Goal: Complete application form

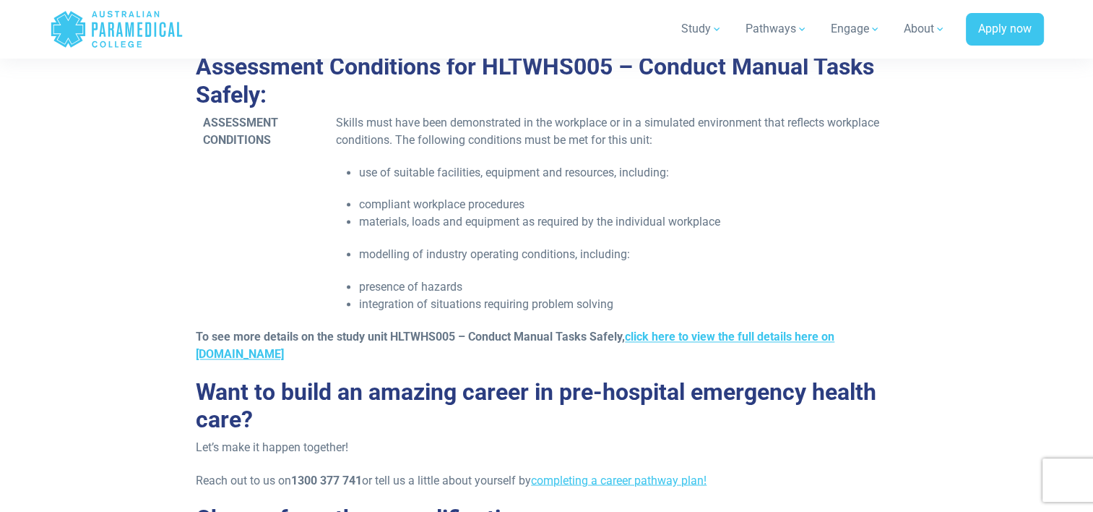
scroll to position [2275, 0]
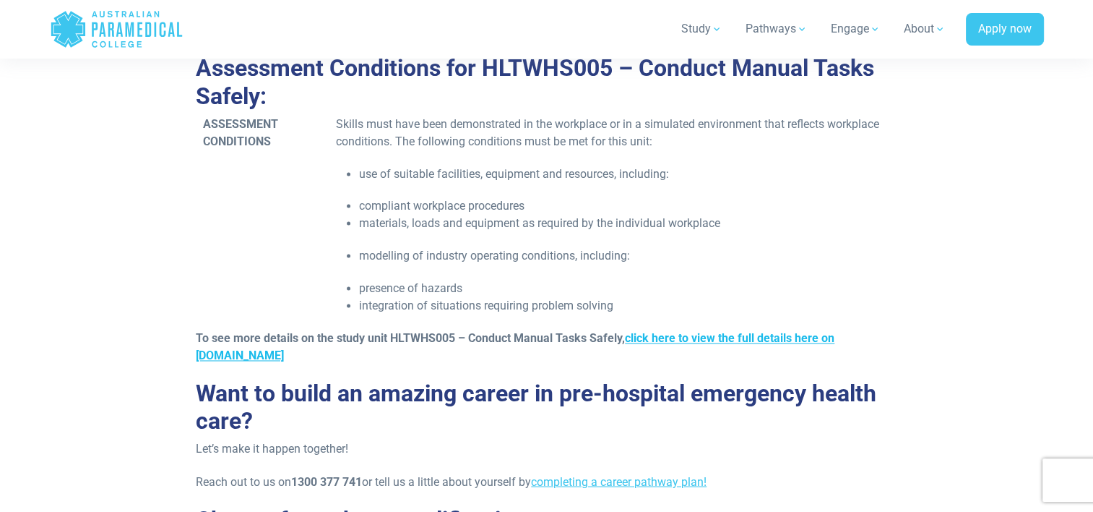
click at [645, 337] on link "click here to view the full details here on training.gov" at bounding box center [515, 346] width 639 height 31
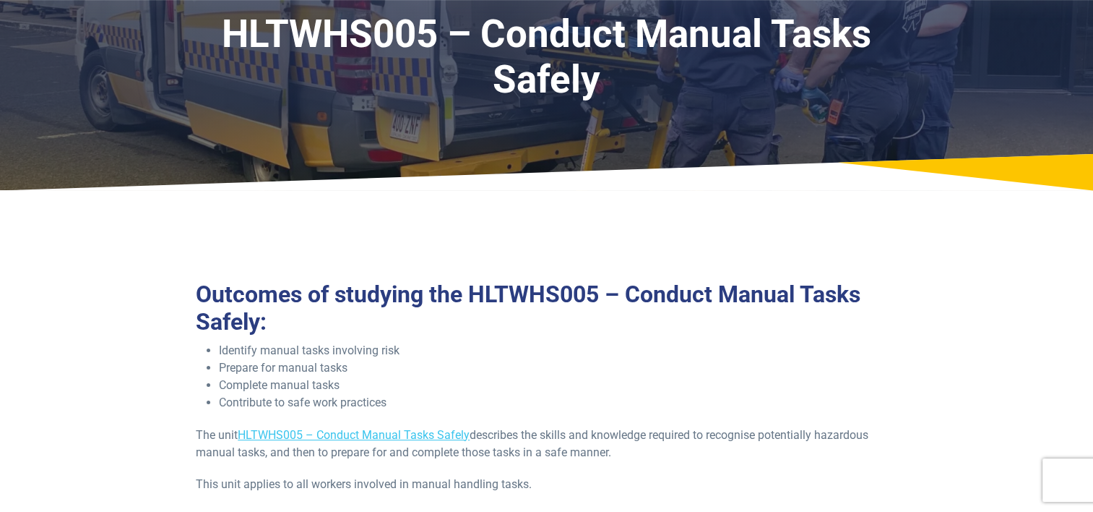
scroll to position [0, 0]
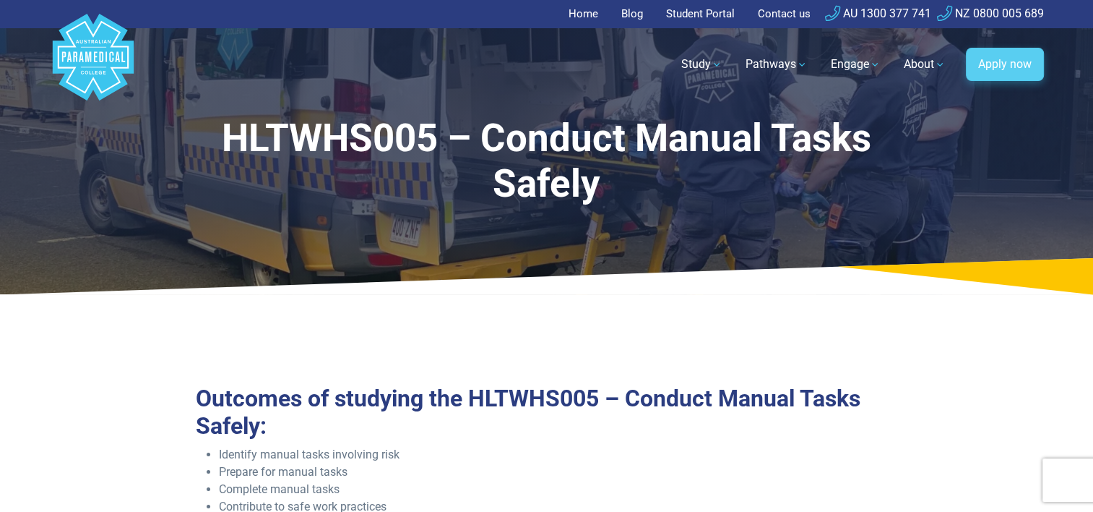
click at [994, 61] on link "Apply now" at bounding box center [1005, 64] width 78 height 33
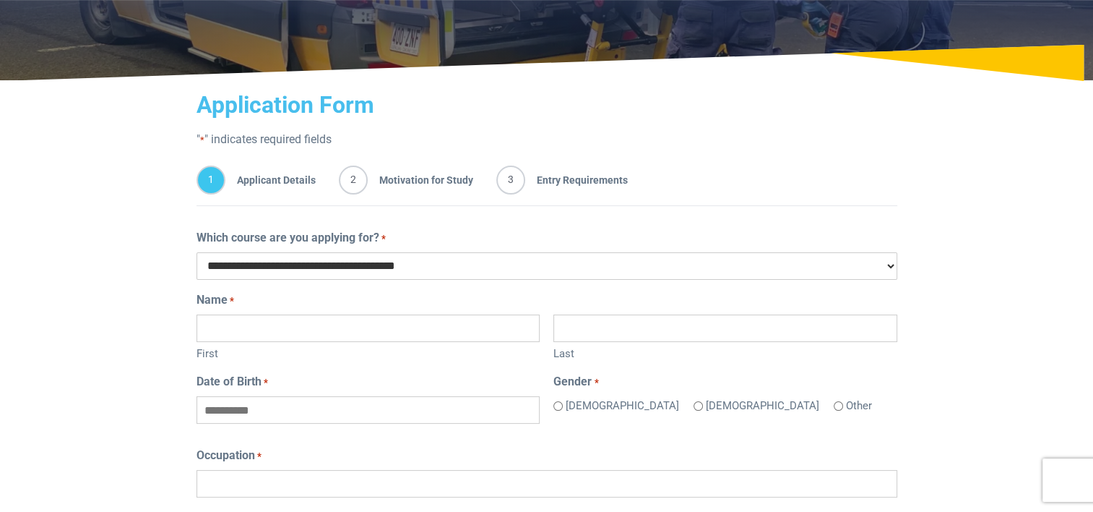
scroll to position [169, 0]
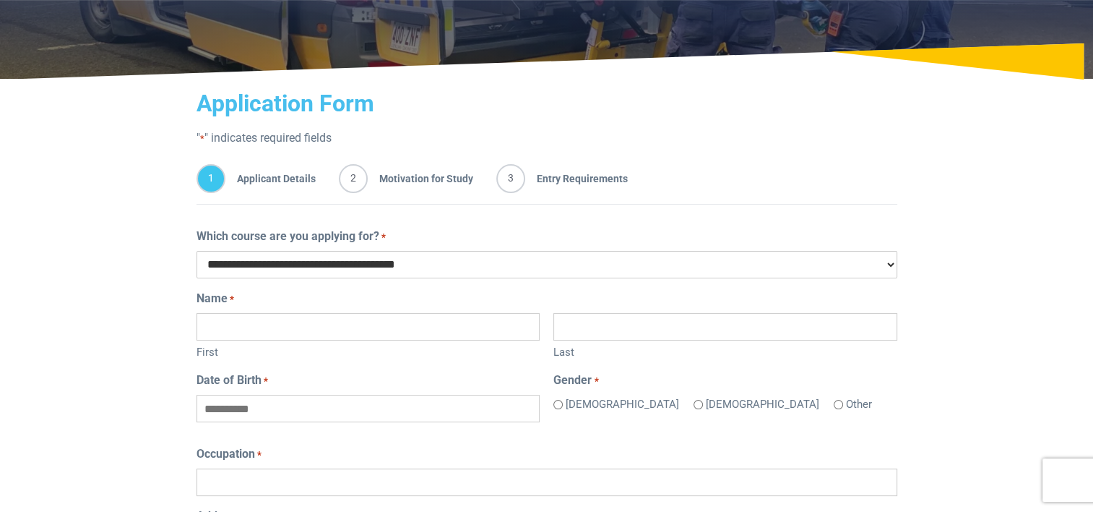
click at [486, 271] on select "**********" at bounding box center [547, 264] width 701 height 27
click at [702, 132] on p "" * " indicates required fields" at bounding box center [547, 137] width 701 height 17
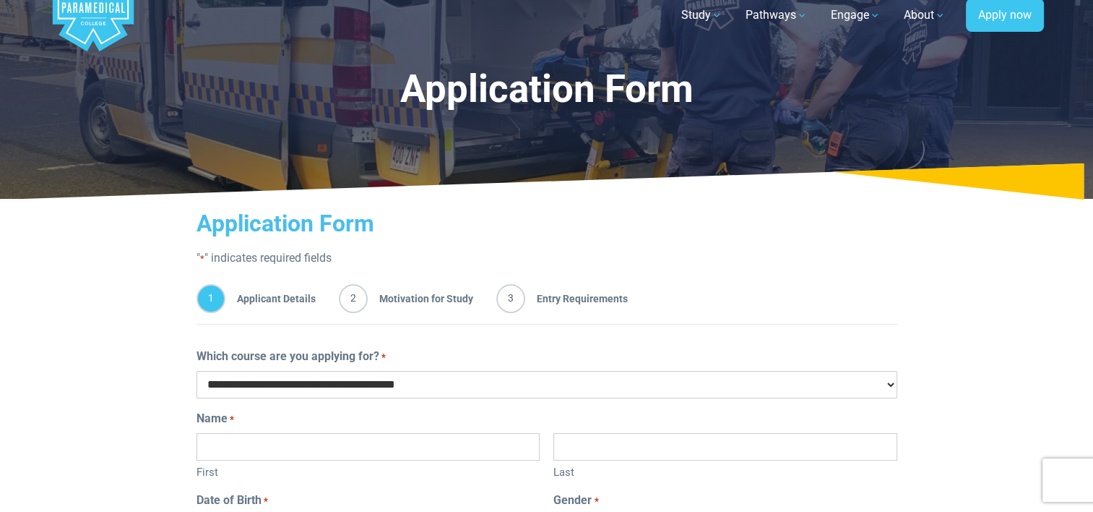
scroll to position [49, 0]
